Goal: Information Seeking & Learning: Find specific page/section

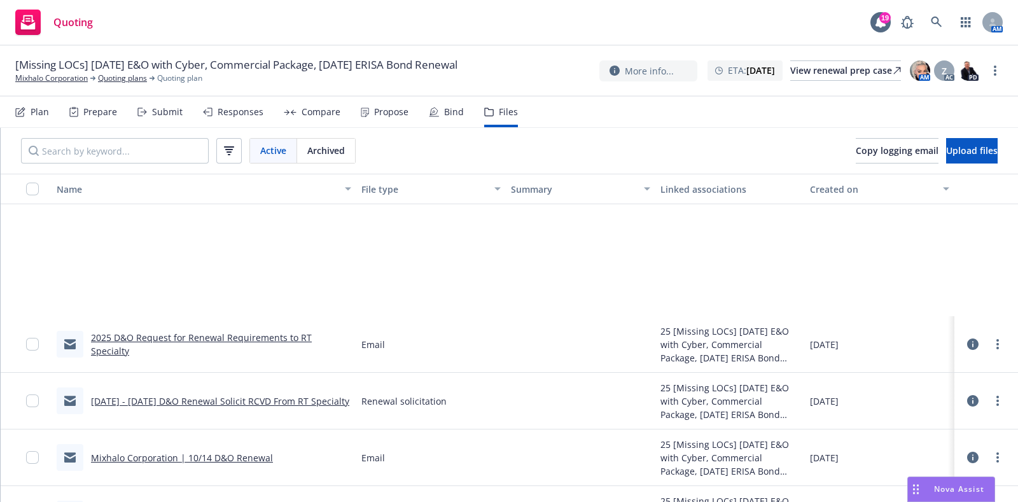
scroll to position [209, 0]
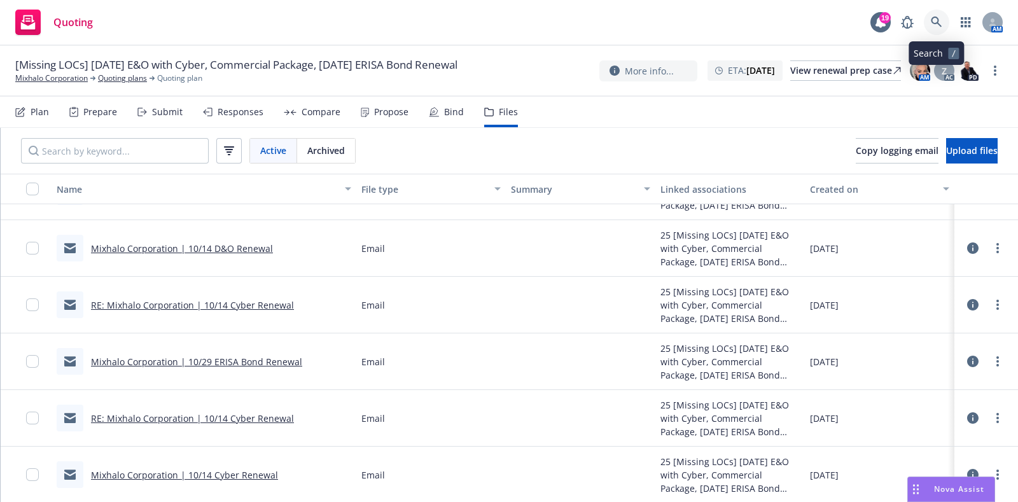
click at [943, 17] on link at bounding box center [936, 22] width 25 height 25
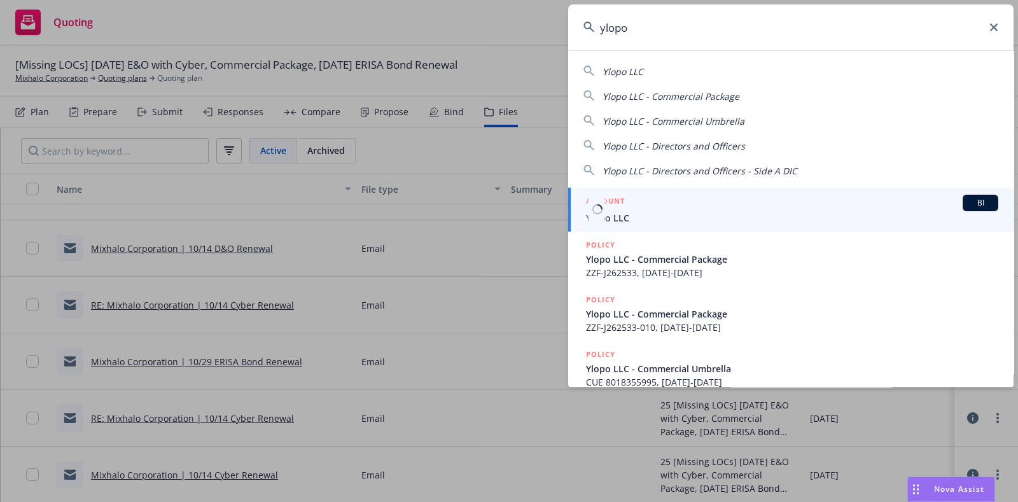
type input "ylopo"
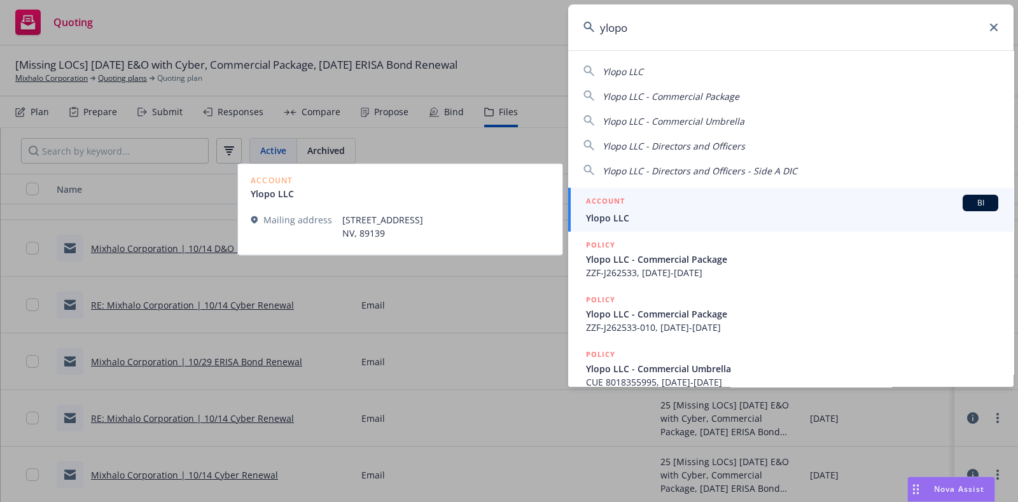
click at [627, 207] on div "ACCOUNT BI" at bounding box center [792, 203] width 412 height 17
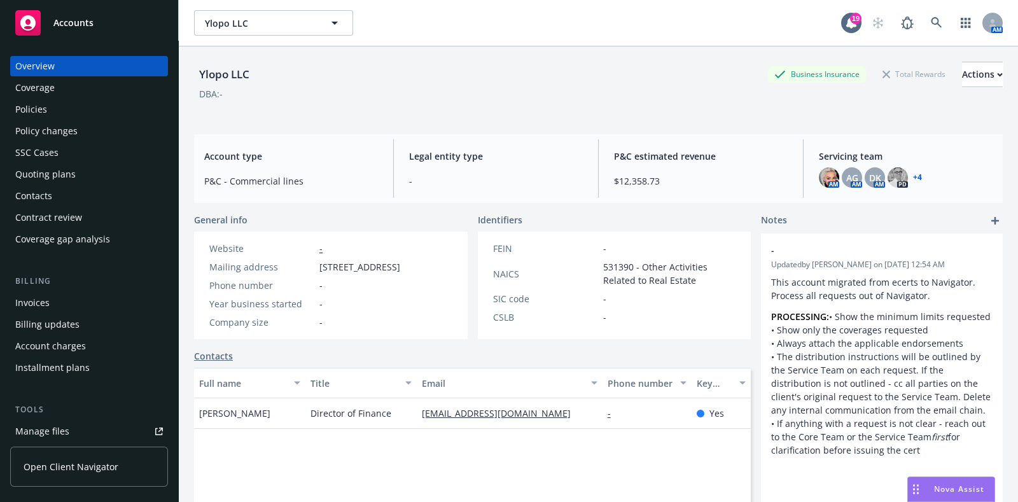
scroll to position [92, 0]
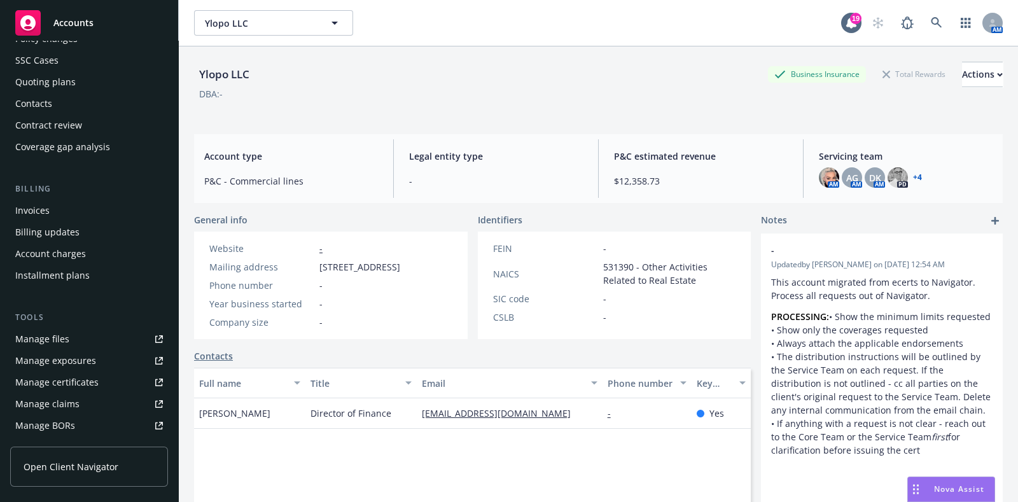
click at [73, 336] on link "Manage files" at bounding box center [89, 339] width 158 height 20
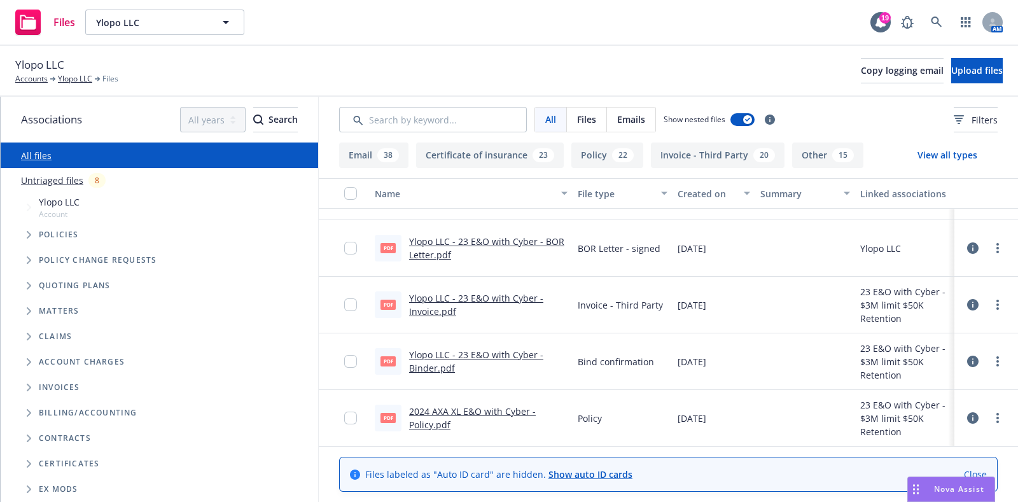
scroll to position [14091, 0]
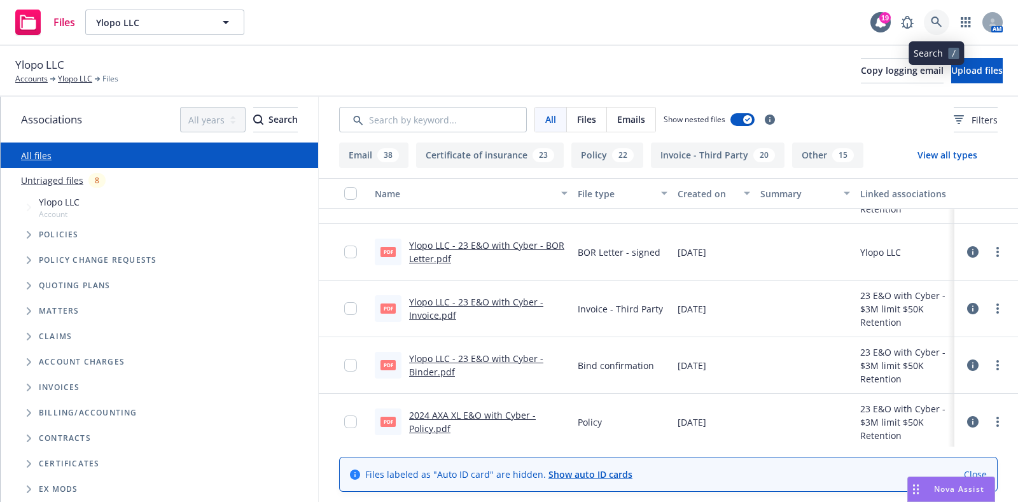
click at [927, 15] on link at bounding box center [936, 22] width 25 height 25
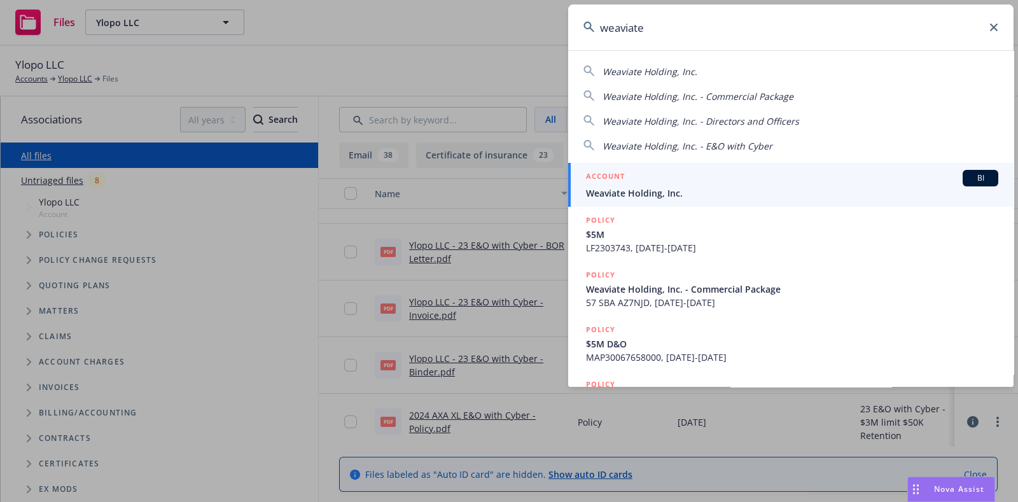
type input "weaviate"
click at [663, 177] on div "ACCOUNT BI" at bounding box center [792, 178] width 412 height 17
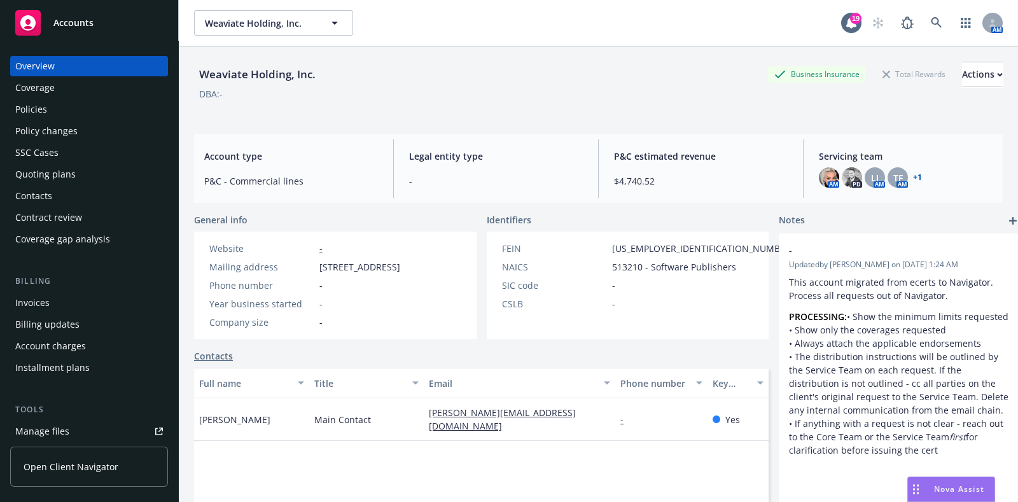
click at [57, 114] on div "Policies" at bounding box center [89, 109] width 148 height 20
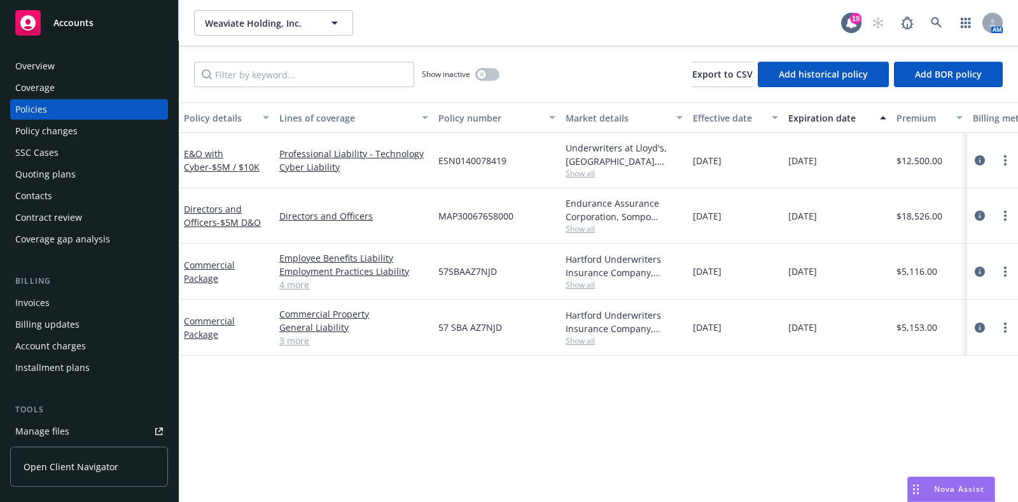
click at [54, 172] on div "Quoting plans" at bounding box center [45, 174] width 60 height 20
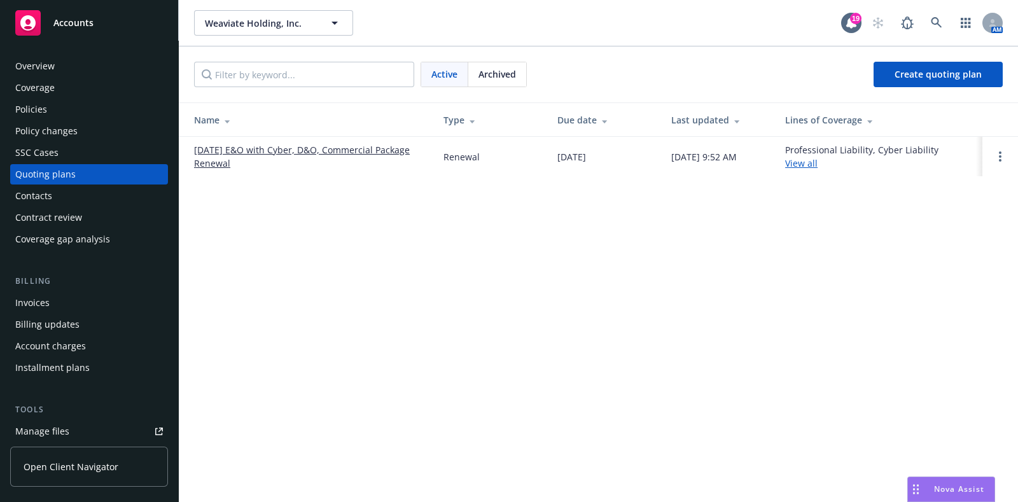
click at [477, 83] on div "Archived" at bounding box center [497, 74] width 58 height 24
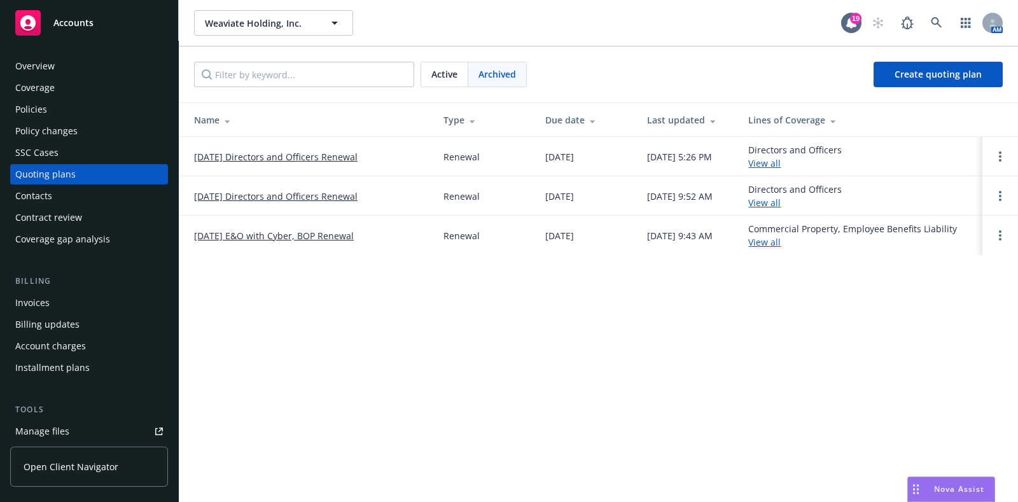
click at [330, 233] on link "[DATE] E&O with Cyber, BOP Renewal" at bounding box center [274, 235] width 160 height 13
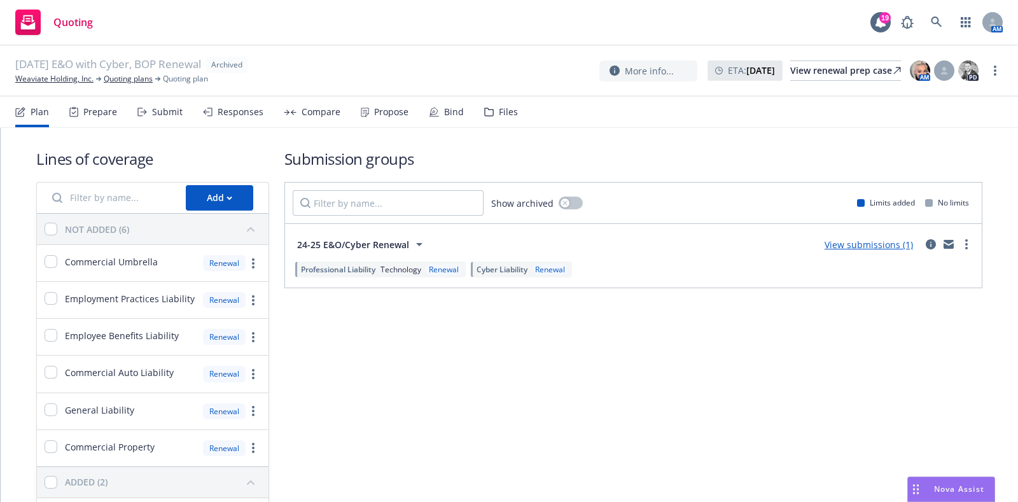
click at [95, 127] on div "Prepare" at bounding box center [93, 112] width 48 height 31
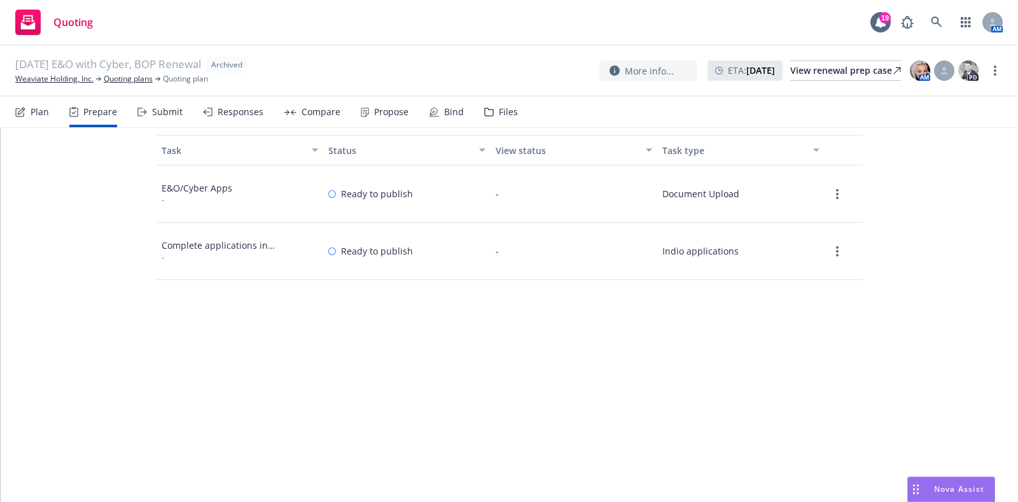
scroll to position [210, 0]
click at [829, 189] on link "more" at bounding box center [836, 193] width 15 height 15
click at [826, 214] on link "View" at bounding box center [819, 219] width 60 height 25
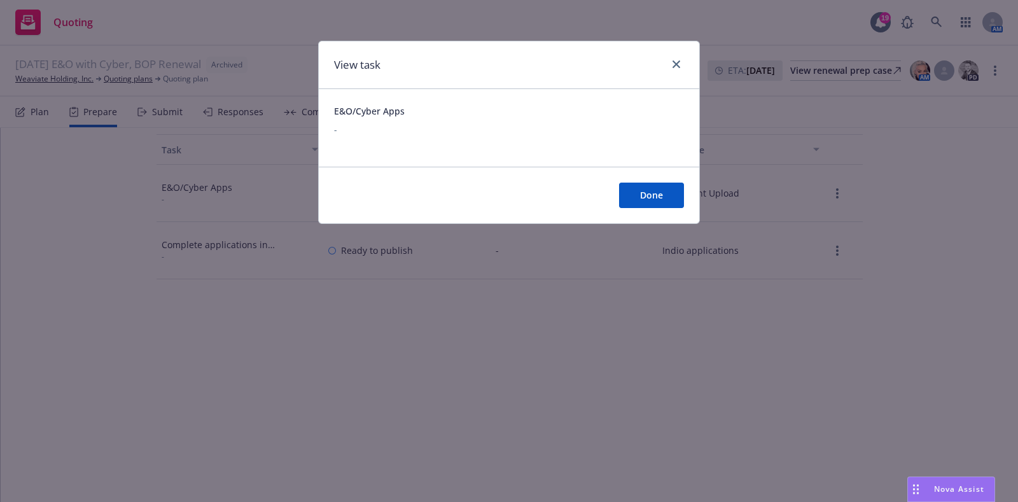
click at [813, 297] on div "View task E&O/Cyber Apps - Done" at bounding box center [509, 251] width 1018 height 502
click at [649, 205] on button "Done" at bounding box center [651, 195] width 65 height 25
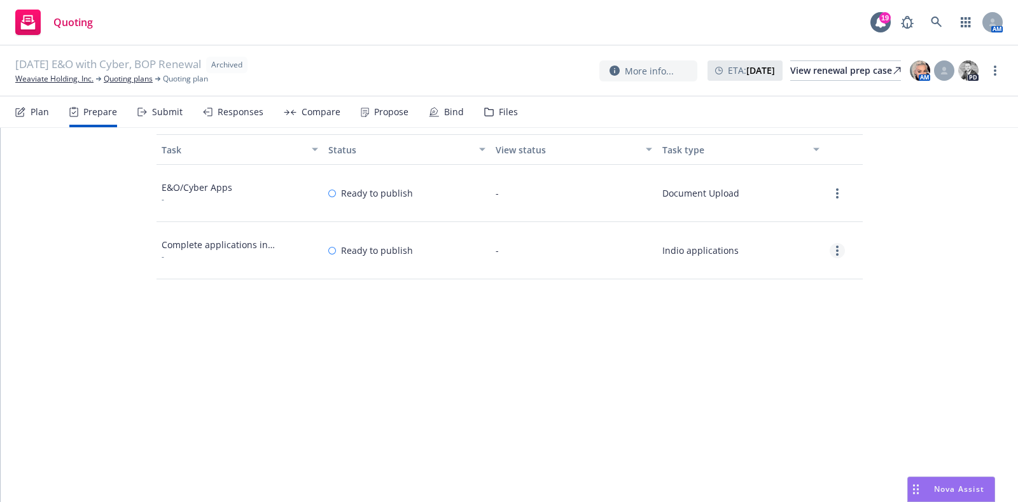
click at [836, 246] on link "more" at bounding box center [836, 250] width 15 height 15
click at [795, 276] on link "View" at bounding box center [819, 276] width 60 height 25
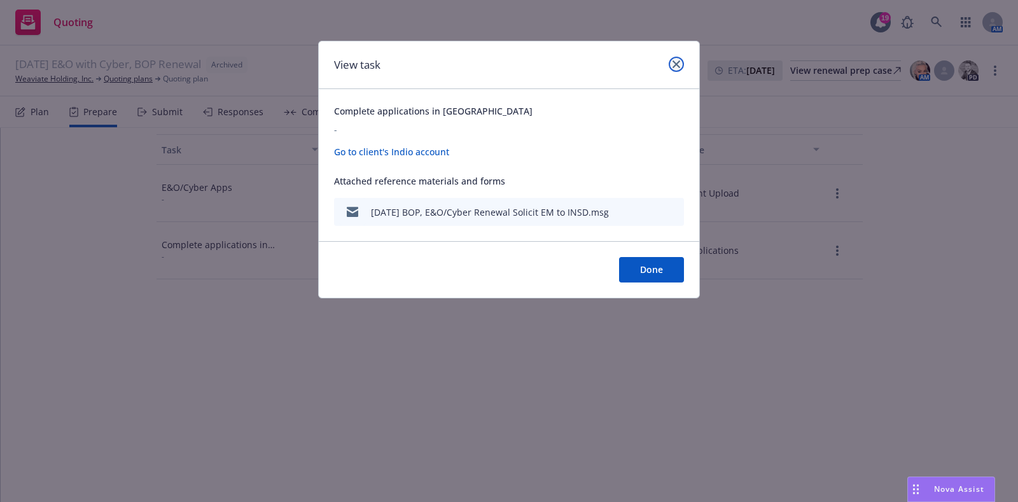
click at [679, 62] on icon "close" at bounding box center [676, 64] width 8 height 8
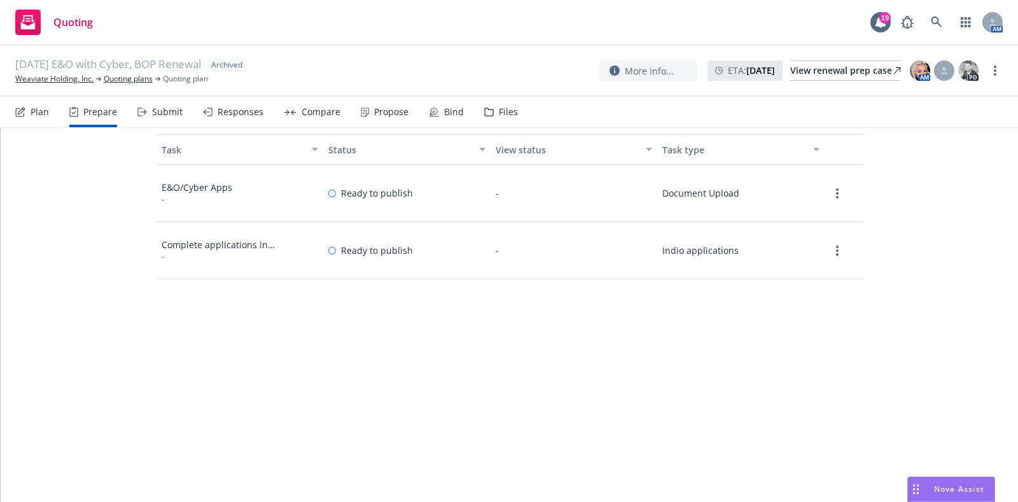
click at [502, 102] on div "Files" at bounding box center [501, 112] width 34 height 31
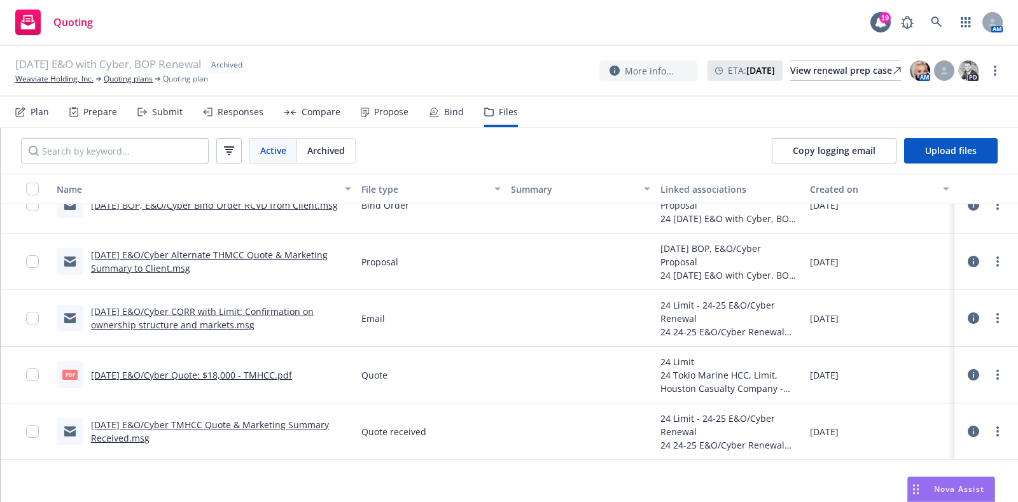
scroll to position [301, 0]
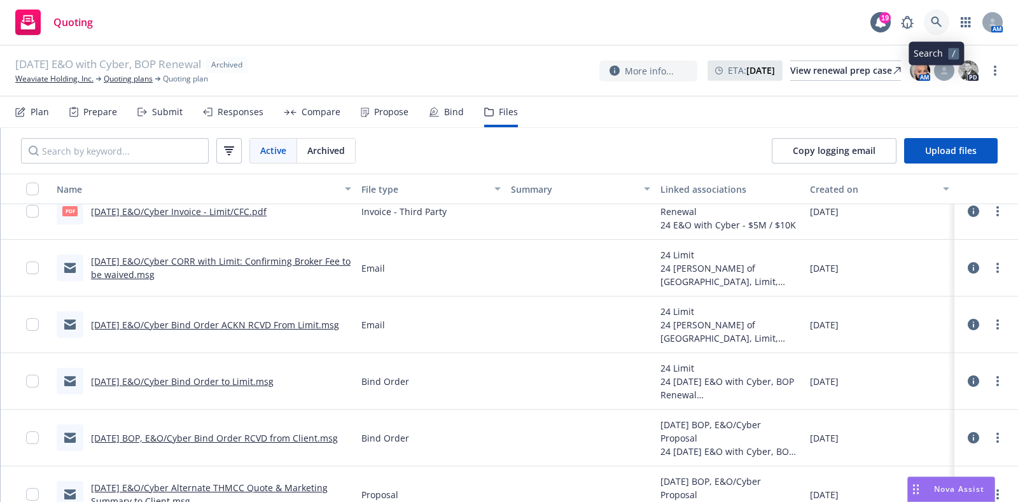
click at [927, 24] on link at bounding box center [936, 22] width 25 height 25
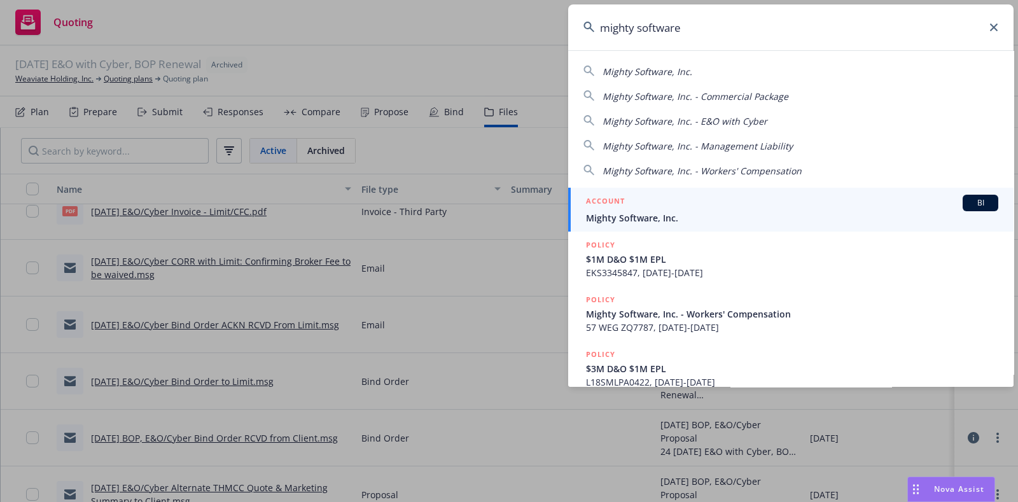
type input "mighty software"
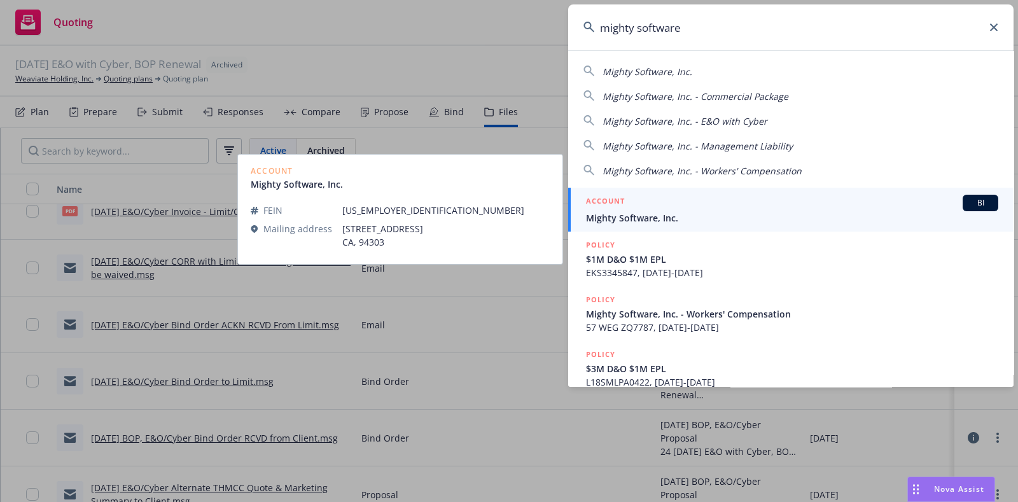
click at [700, 211] on span "Mighty Software, Inc." at bounding box center [792, 217] width 412 height 13
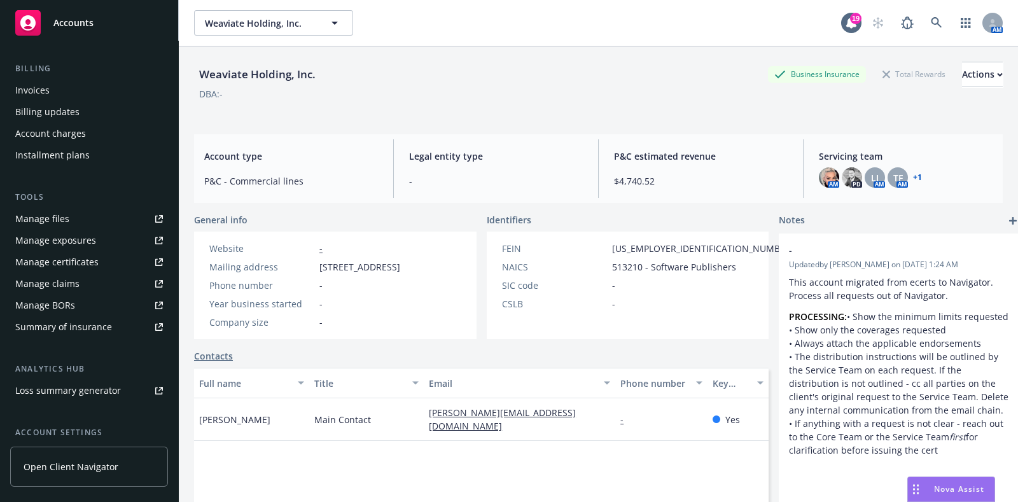
scroll to position [213, 0]
click at [66, 214] on div "Manage files" at bounding box center [42, 218] width 54 height 20
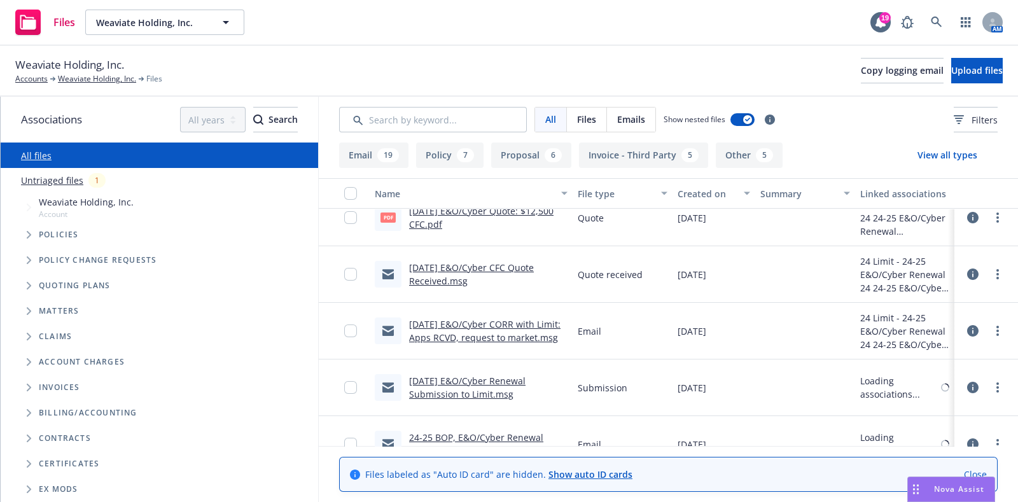
scroll to position [2823, 0]
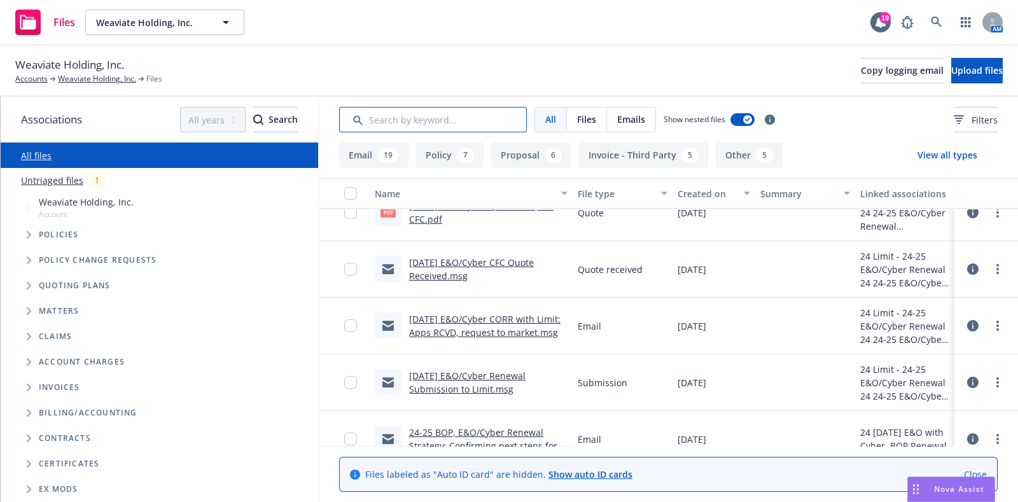
click at [395, 128] on input "Search by keyword..." at bounding box center [433, 119] width 188 height 25
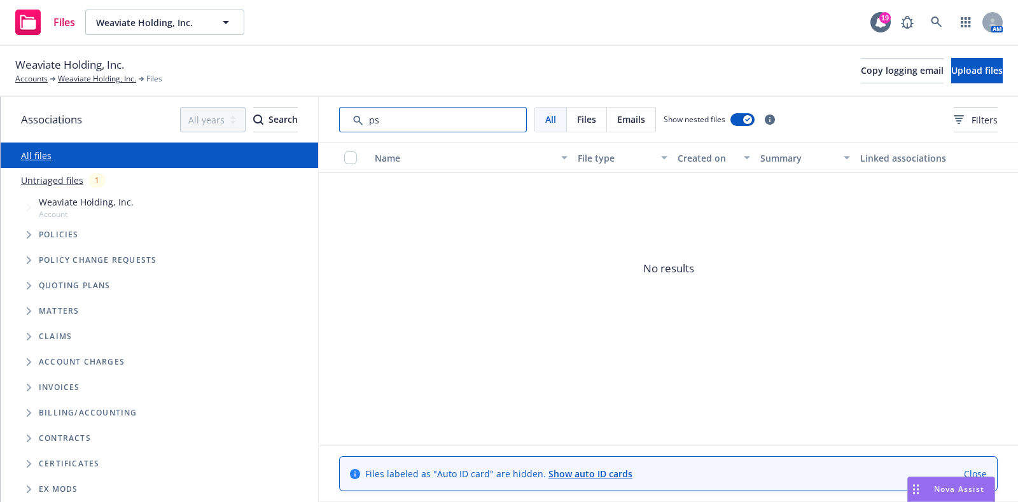
type input "p"
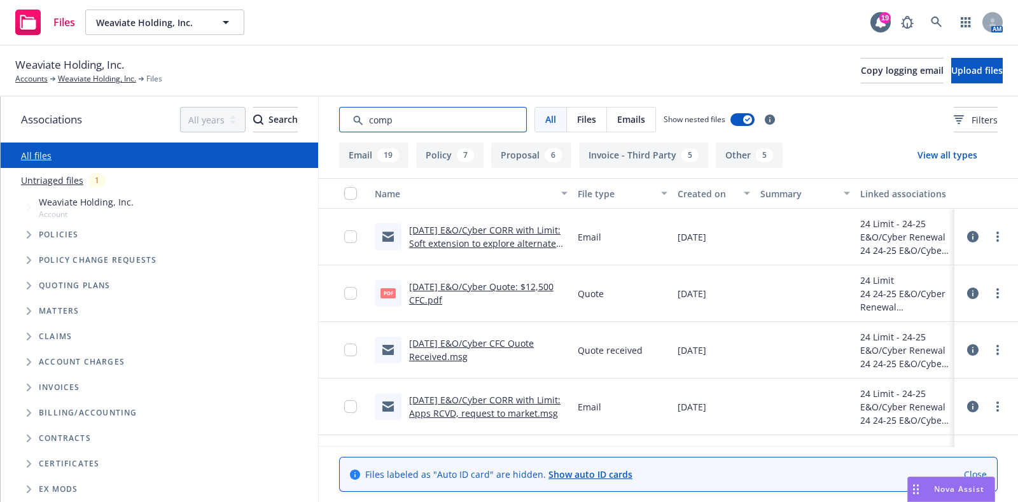
scroll to position [27, 0]
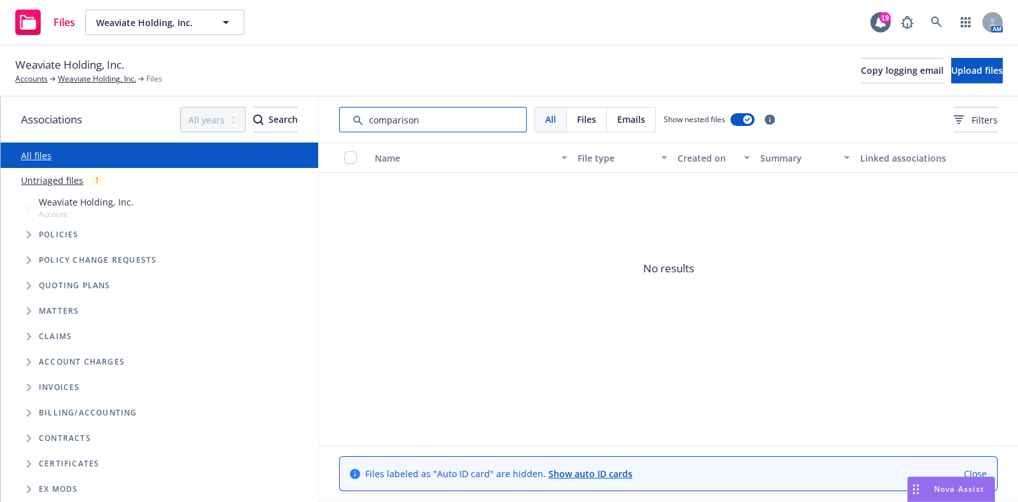
type input "comparison"
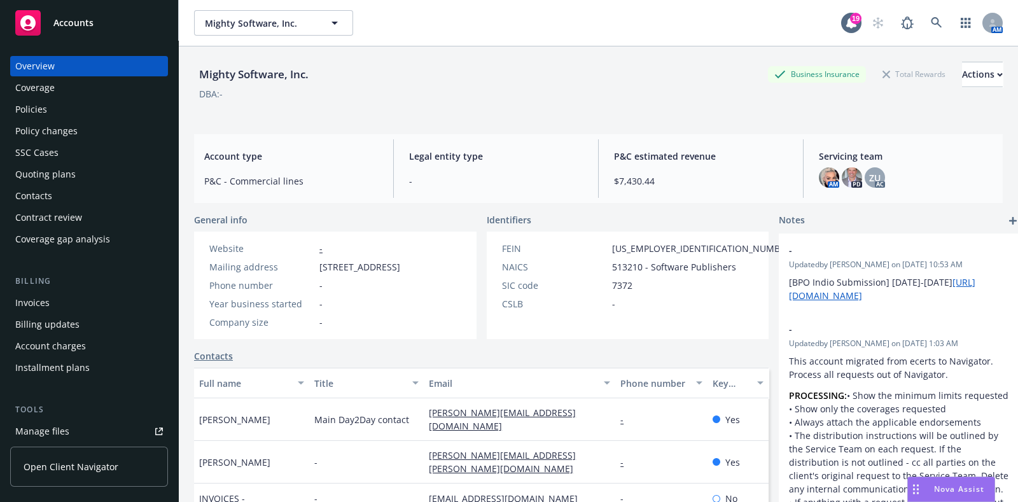
click at [62, 106] on div "Policies" at bounding box center [89, 109] width 148 height 20
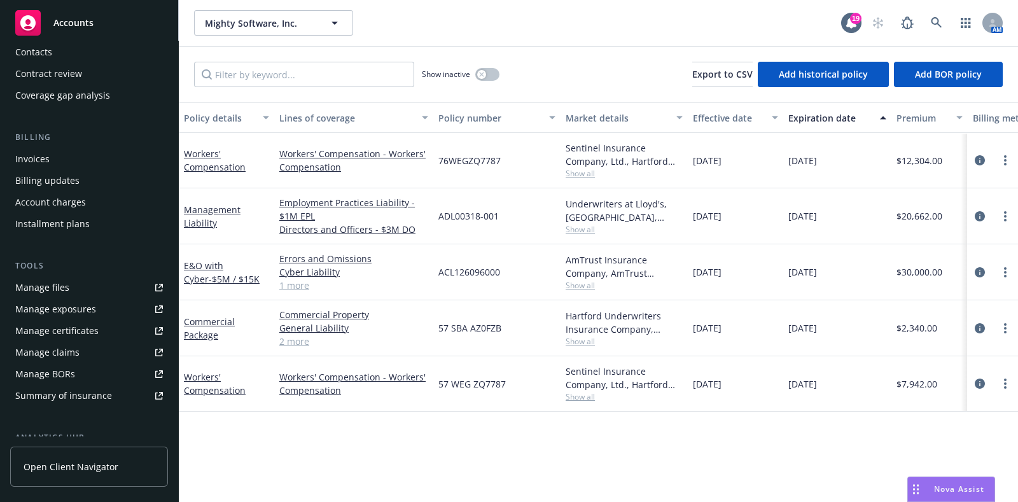
scroll to position [144, 0]
click at [73, 277] on link "Manage files" at bounding box center [89, 287] width 158 height 20
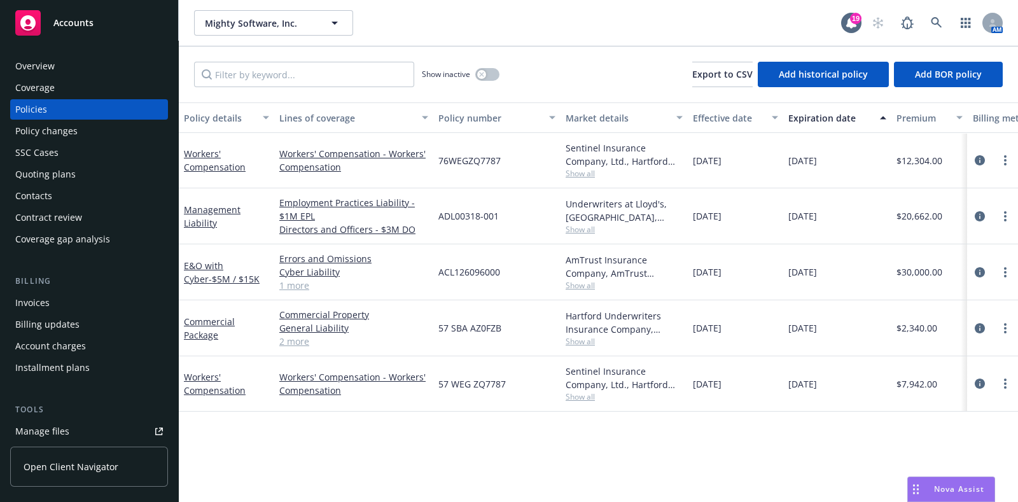
click at [54, 168] on div "Quoting plans" at bounding box center [45, 174] width 60 height 20
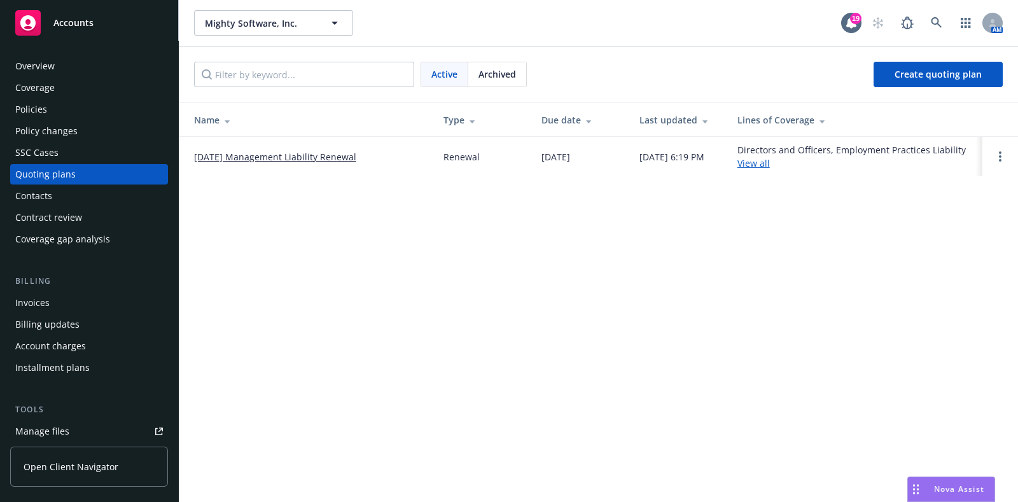
click at [495, 76] on span "Archived" at bounding box center [497, 73] width 38 height 13
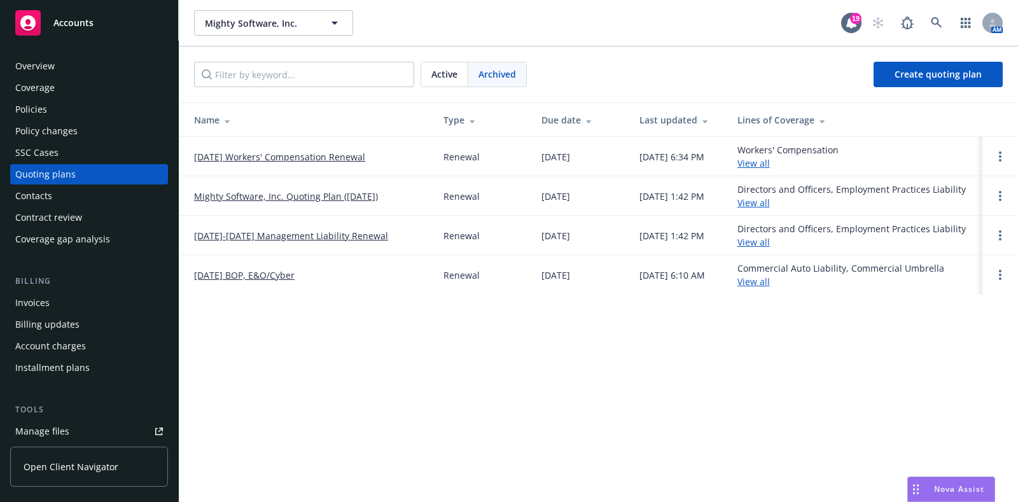
drag, startPoint x: 436, startPoint y: 90, endPoint x: 434, endPoint y: 83, distance: 7.1
click at [434, 83] on div "Active Archived Create quoting plan" at bounding box center [598, 74] width 839 height 56
click at [434, 83] on div "Active" at bounding box center [444, 74] width 47 height 24
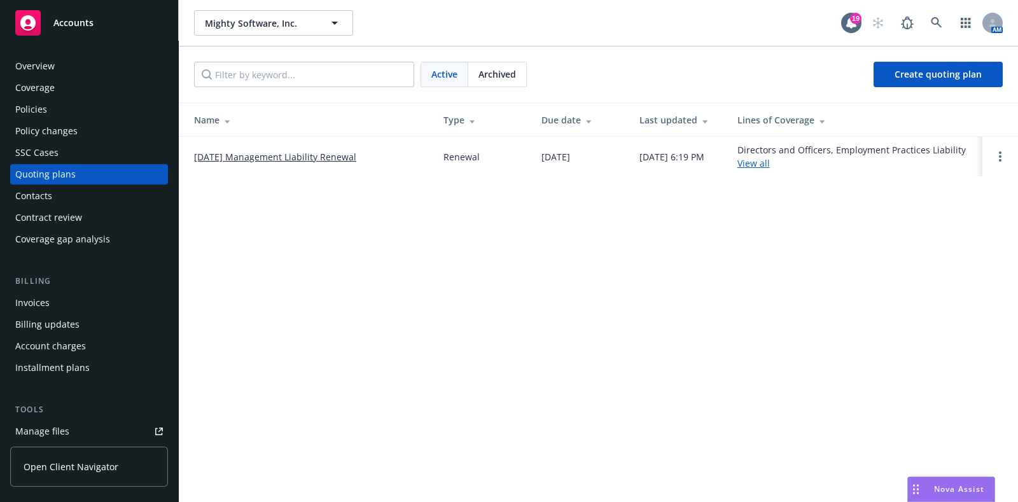
click at [490, 71] on span "Archived" at bounding box center [497, 73] width 38 height 13
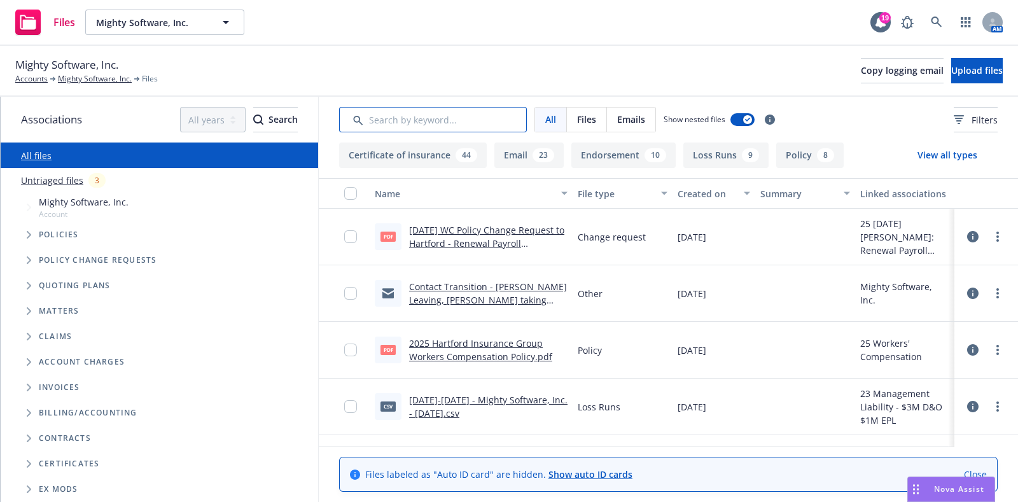
click at [432, 123] on input "Search by keyword..." at bounding box center [433, 119] width 188 height 25
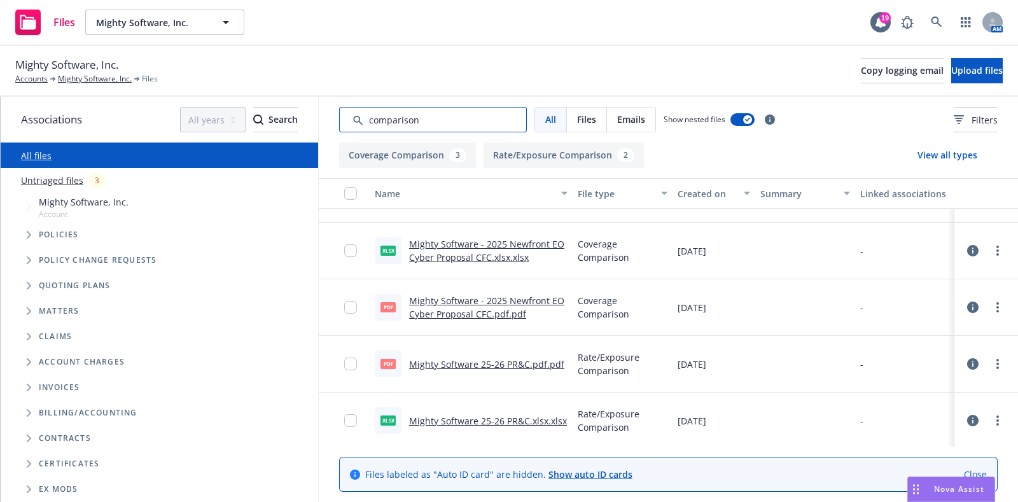
scroll to position [45, 0]
type input "comparison"
click at [417, 419] on link "Mighty Software 25-26 PR&C.xlsx.xlsx" at bounding box center [488, 419] width 158 height 12
click at [932, 20] on icon at bounding box center [936, 22] width 11 height 11
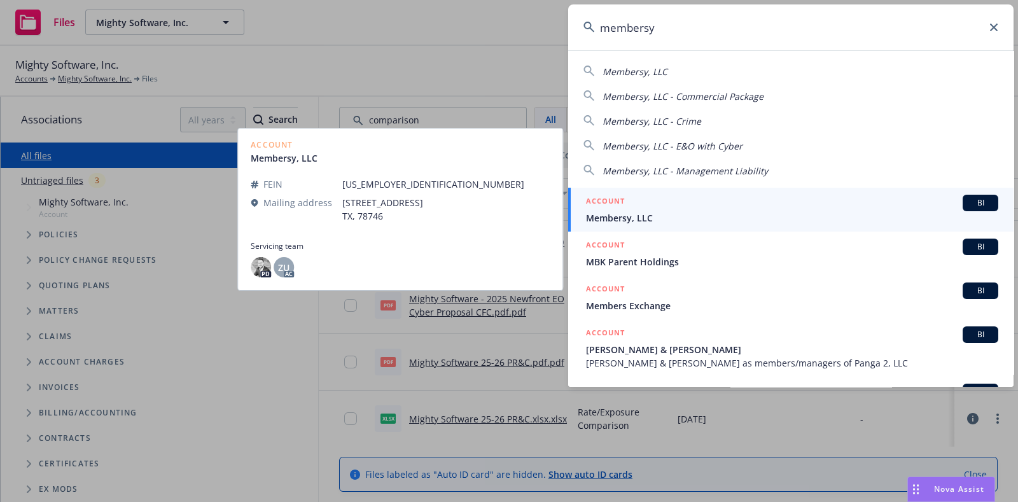
type input "membersy"
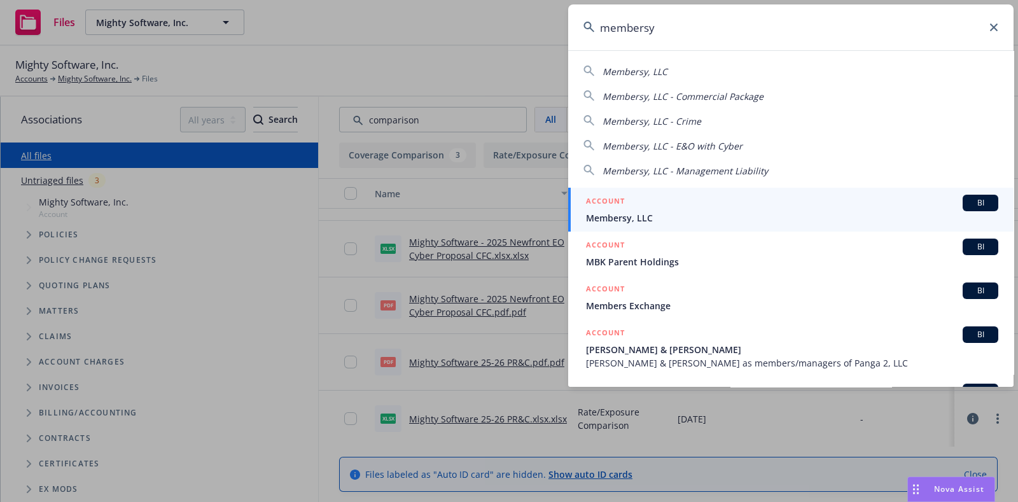
click at [627, 211] on span "Membersy, LLC" at bounding box center [792, 217] width 412 height 13
